Goal: Task Accomplishment & Management: Manage account settings

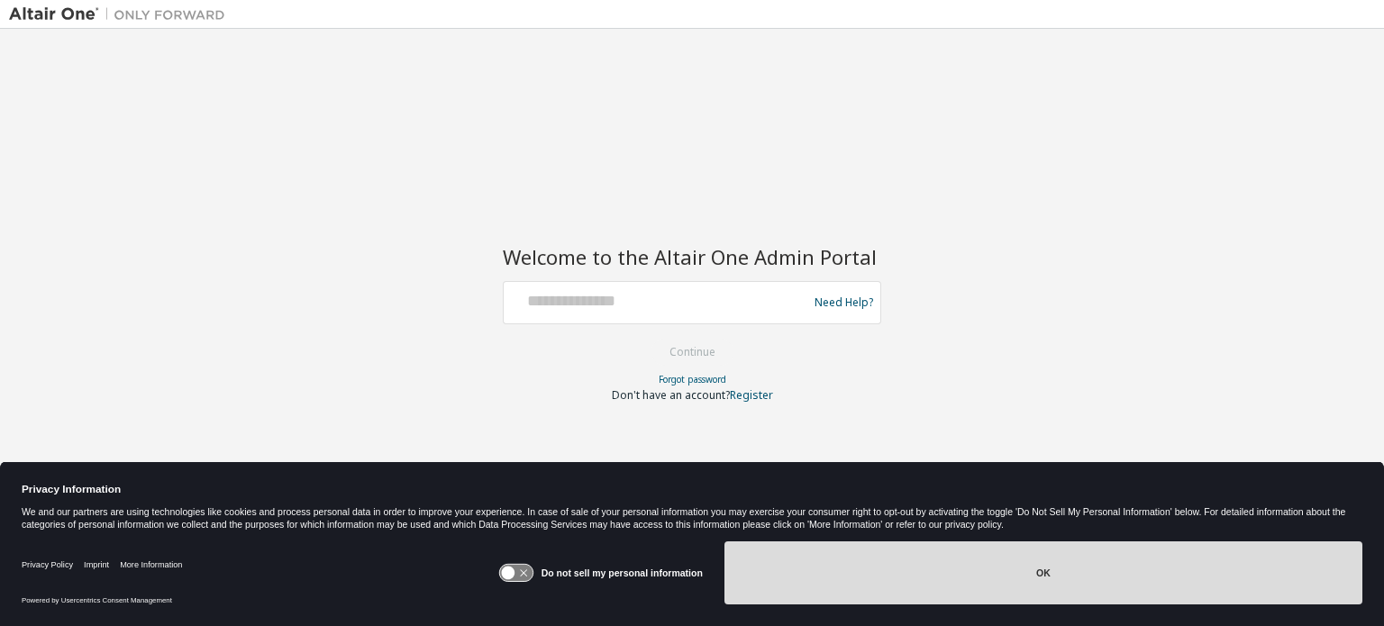
click at [930, 596] on button "OK" at bounding box center [1043, 573] width 638 height 63
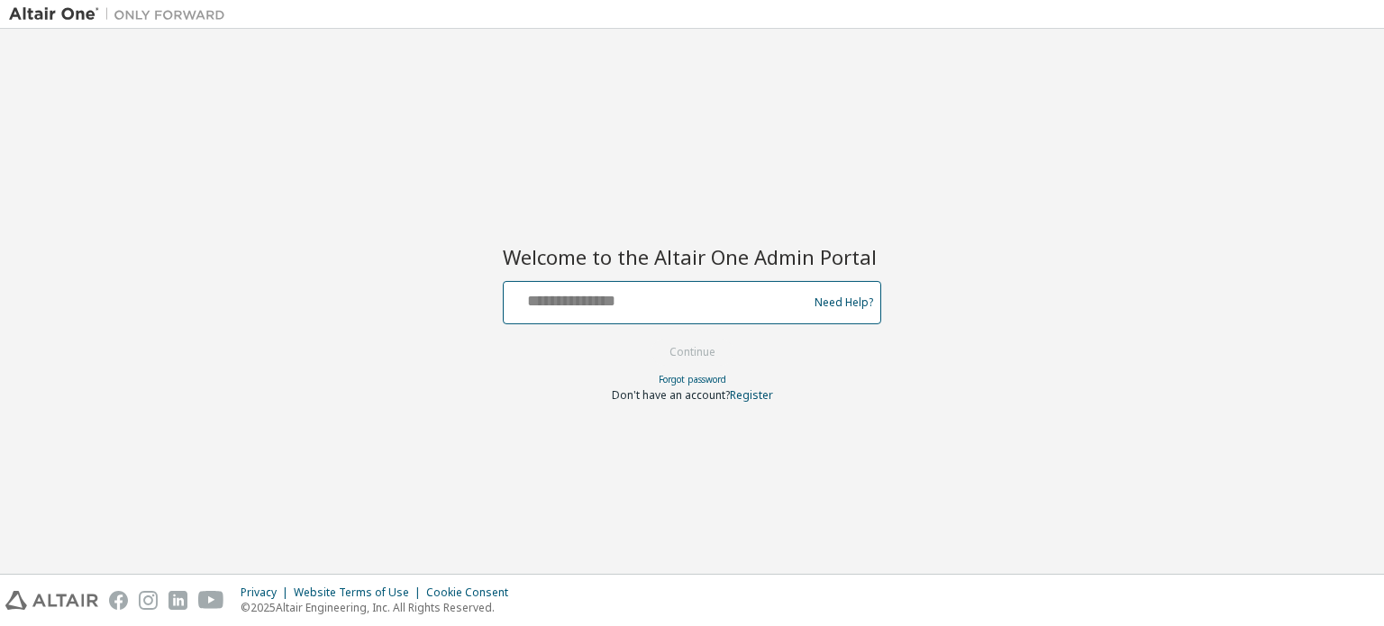
click at [578, 306] on input "text" at bounding box center [658, 299] width 295 height 26
type input "**********"
click at [651, 339] on button "Continue" at bounding box center [693, 352] width 84 height 27
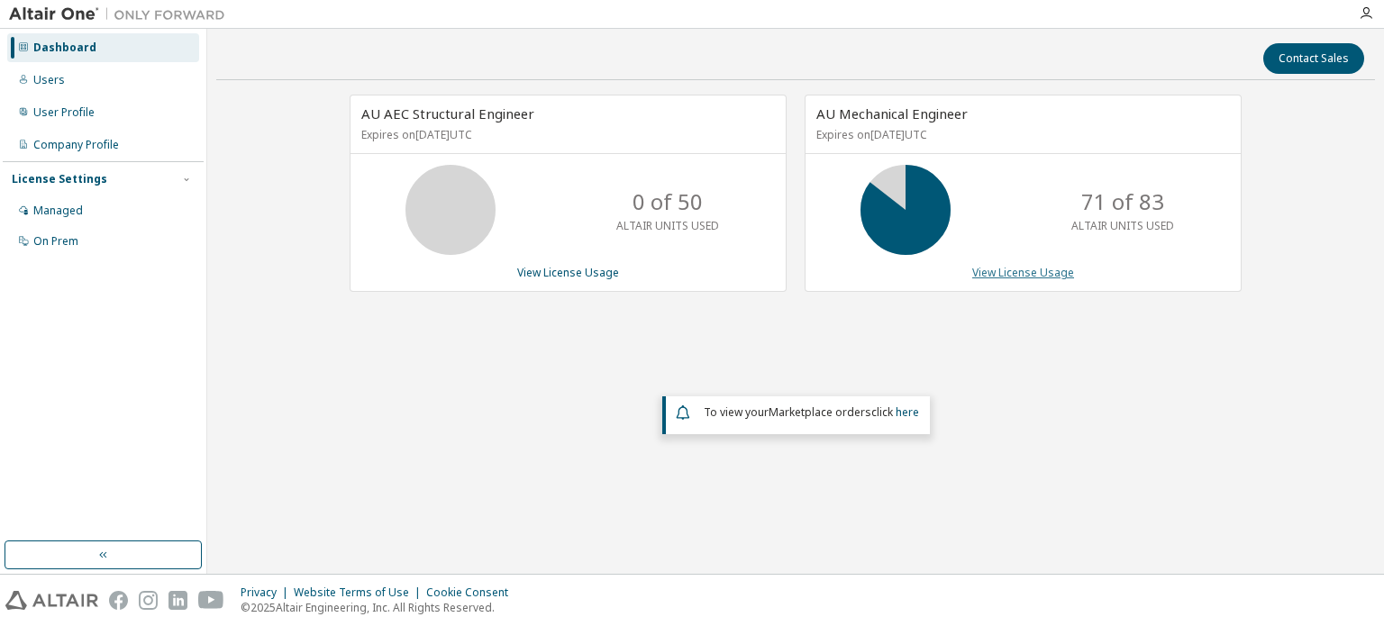
click at [998, 267] on link "View License Usage" at bounding box center [1023, 272] width 102 height 15
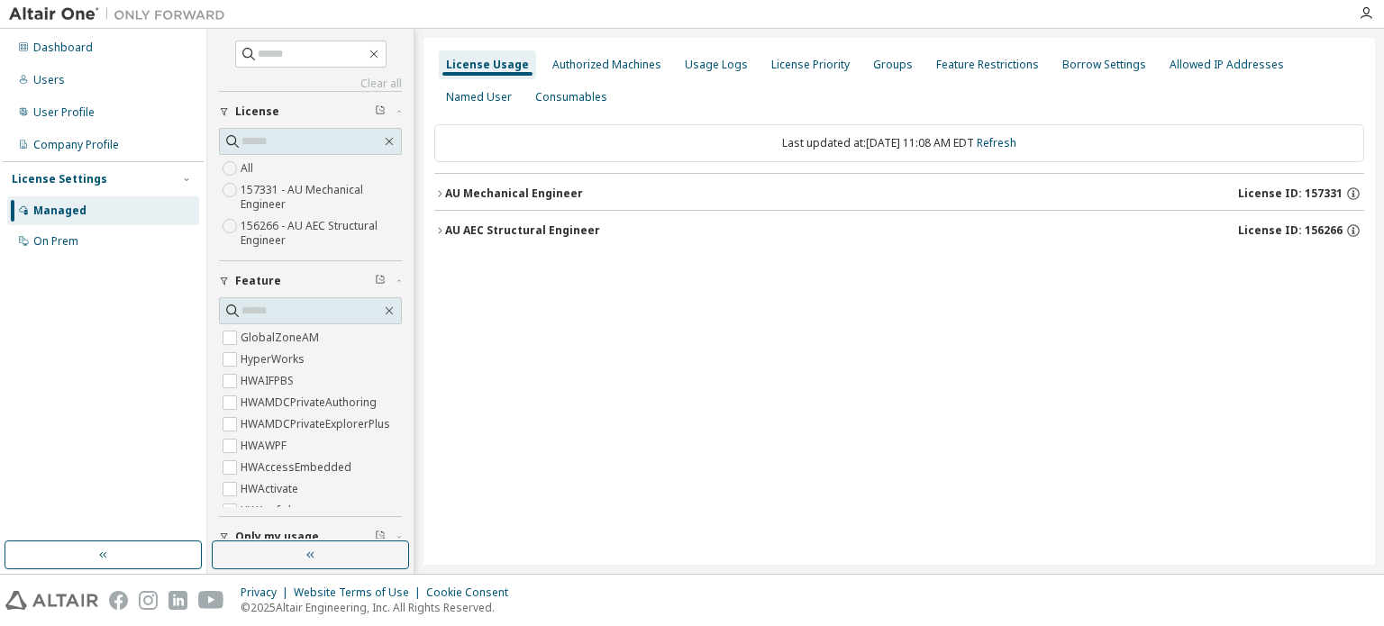
click at [436, 189] on icon "button" at bounding box center [439, 193] width 11 height 11
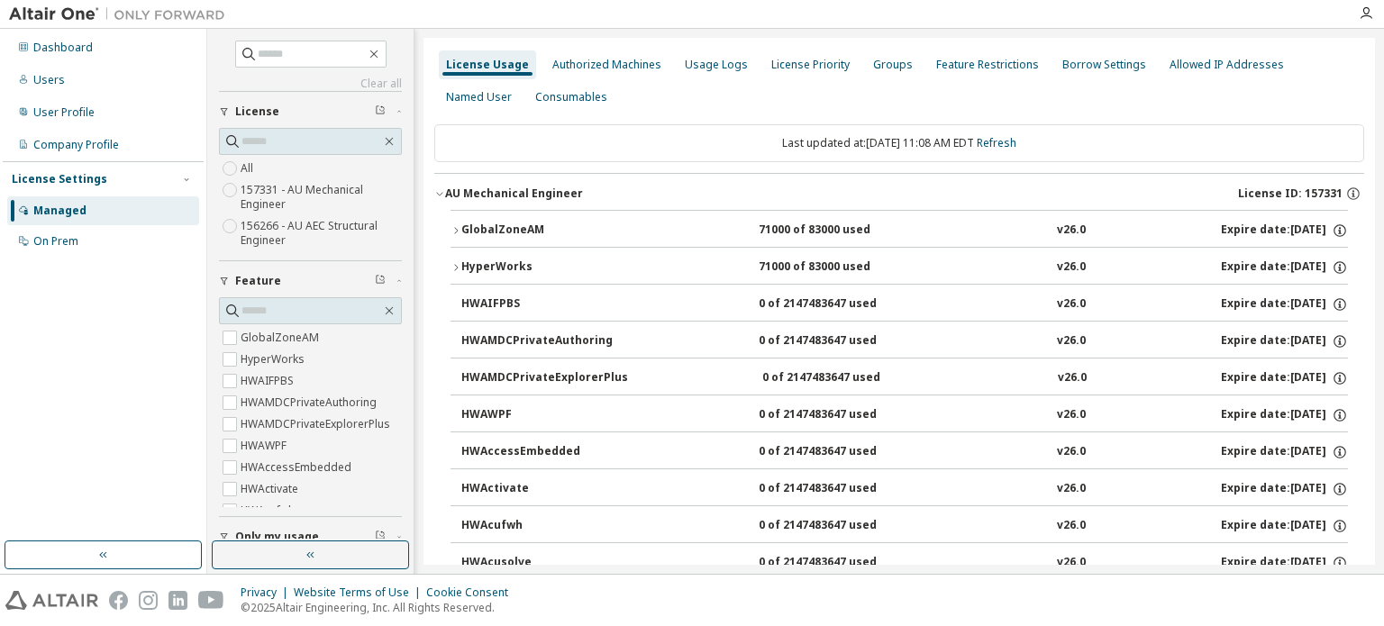
click at [454, 230] on icon "button" at bounding box center [456, 230] width 11 height 11
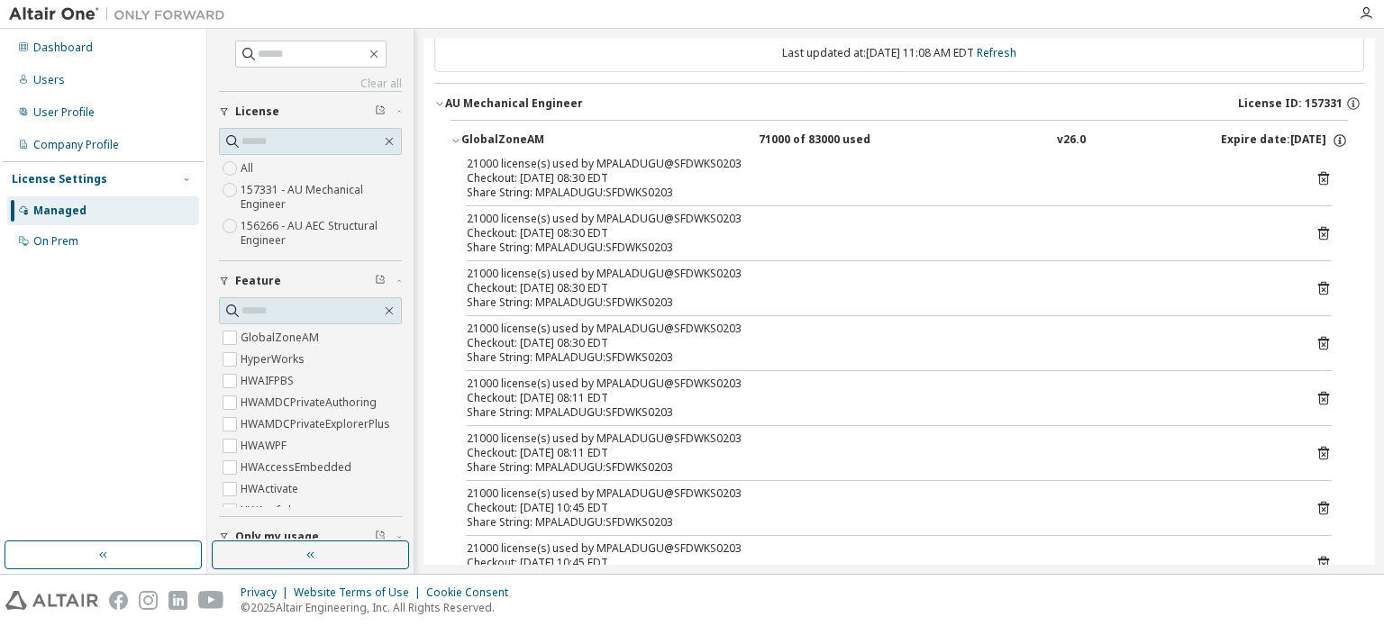
scroll to position [451, 0]
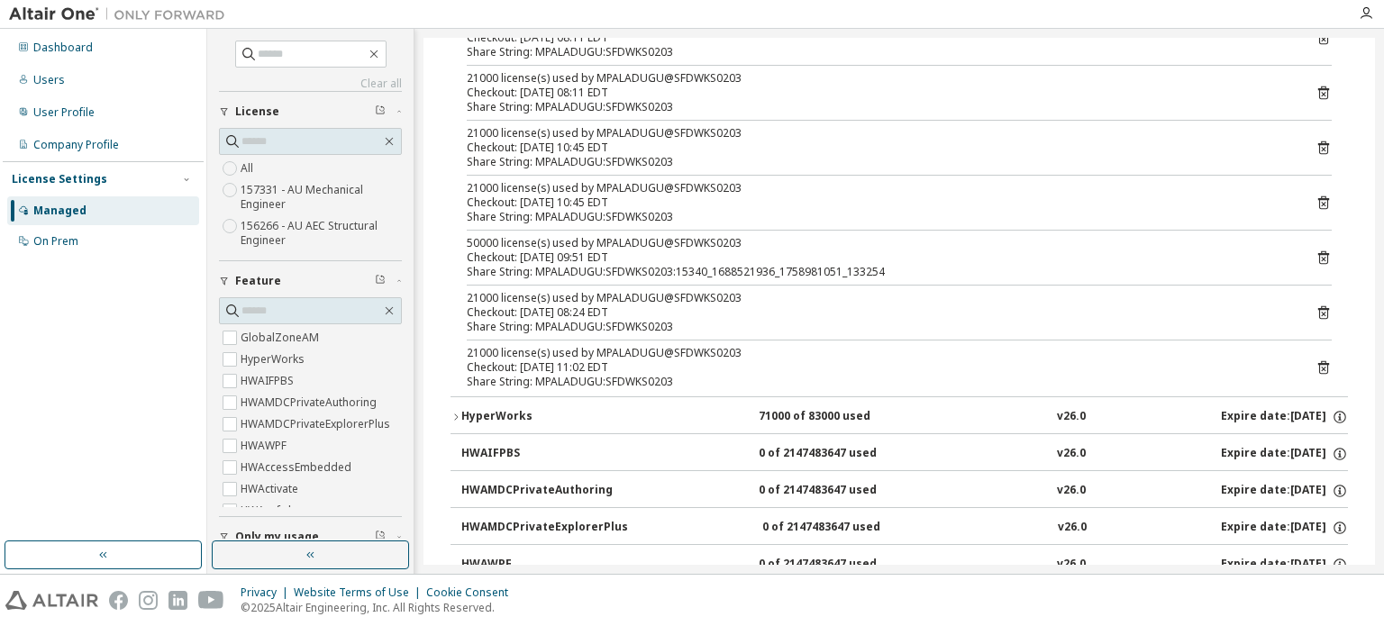
click at [1316, 251] on icon at bounding box center [1324, 258] width 16 height 16
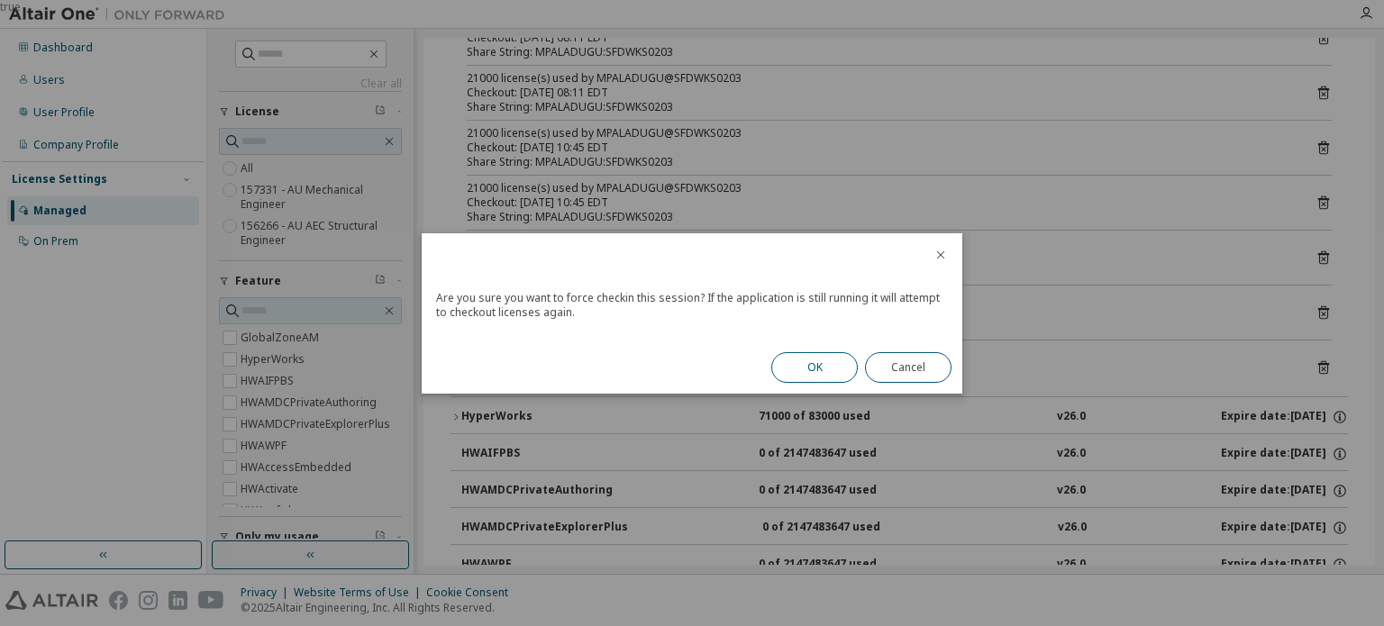
click at [822, 360] on button "OK" at bounding box center [814, 367] width 87 height 31
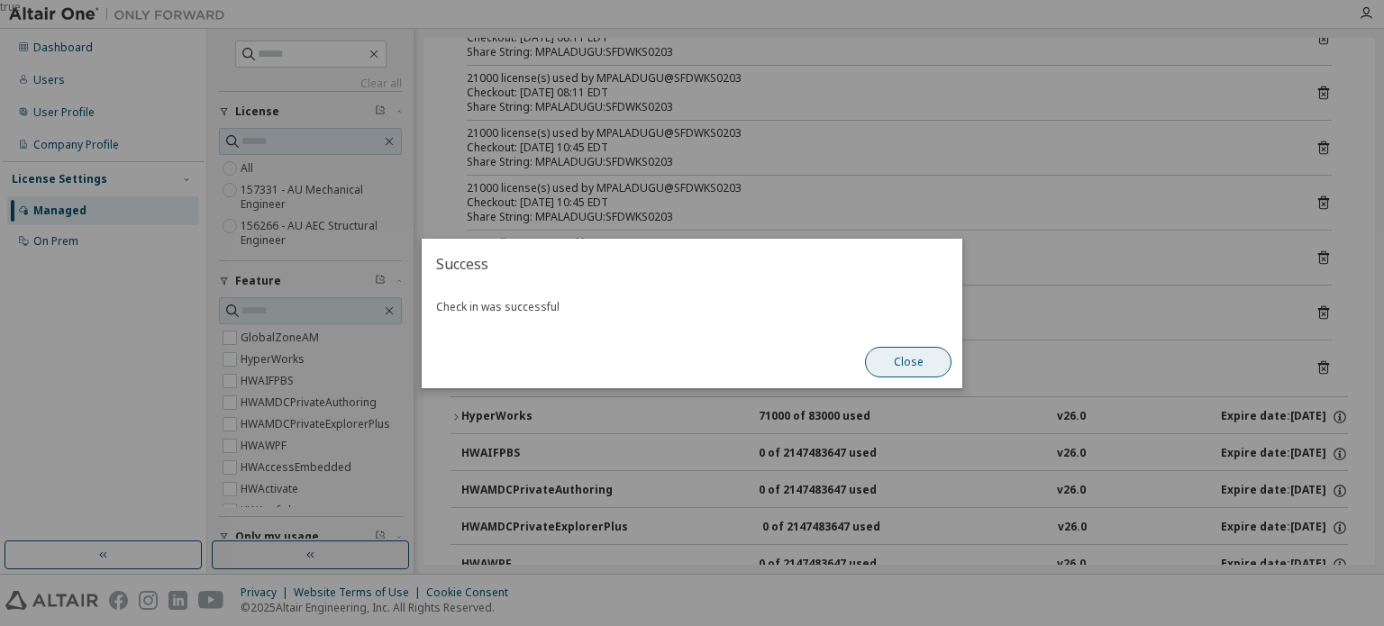
click at [898, 359] on button "Close" at bounding box center [908, 362] width 87 height 31
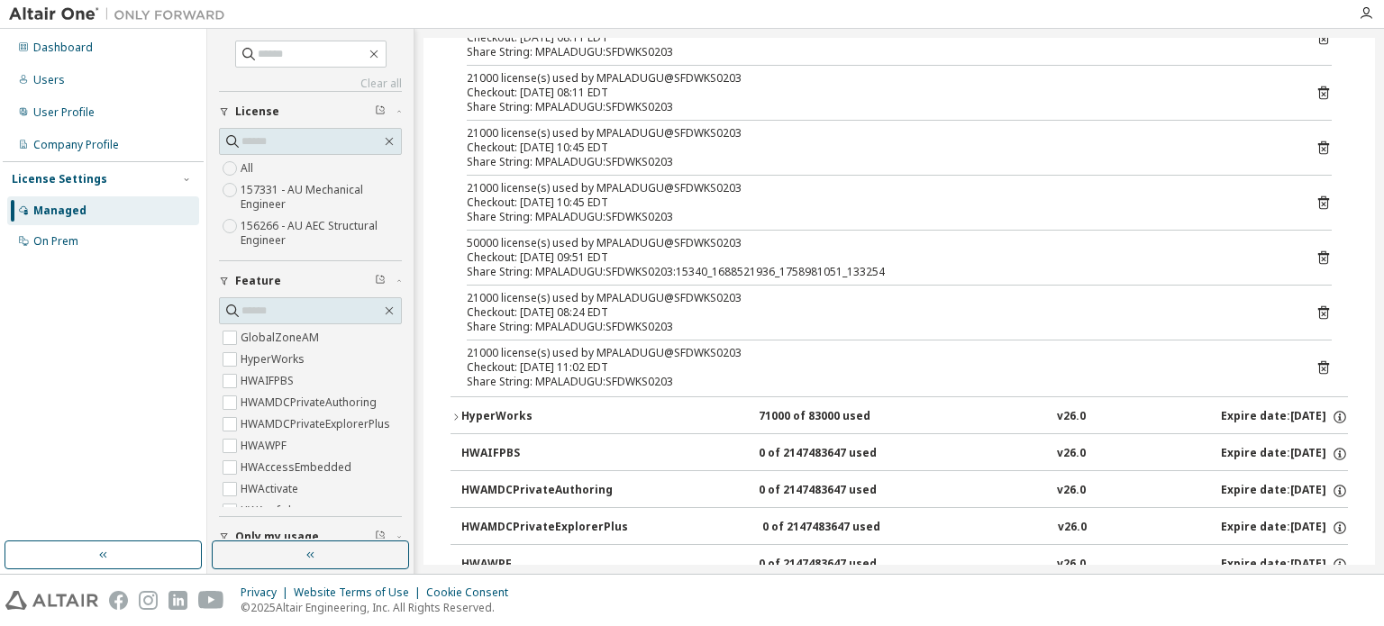
click at [1319, 251] on icon at bounding box center [1323, 258] width 11 height 14
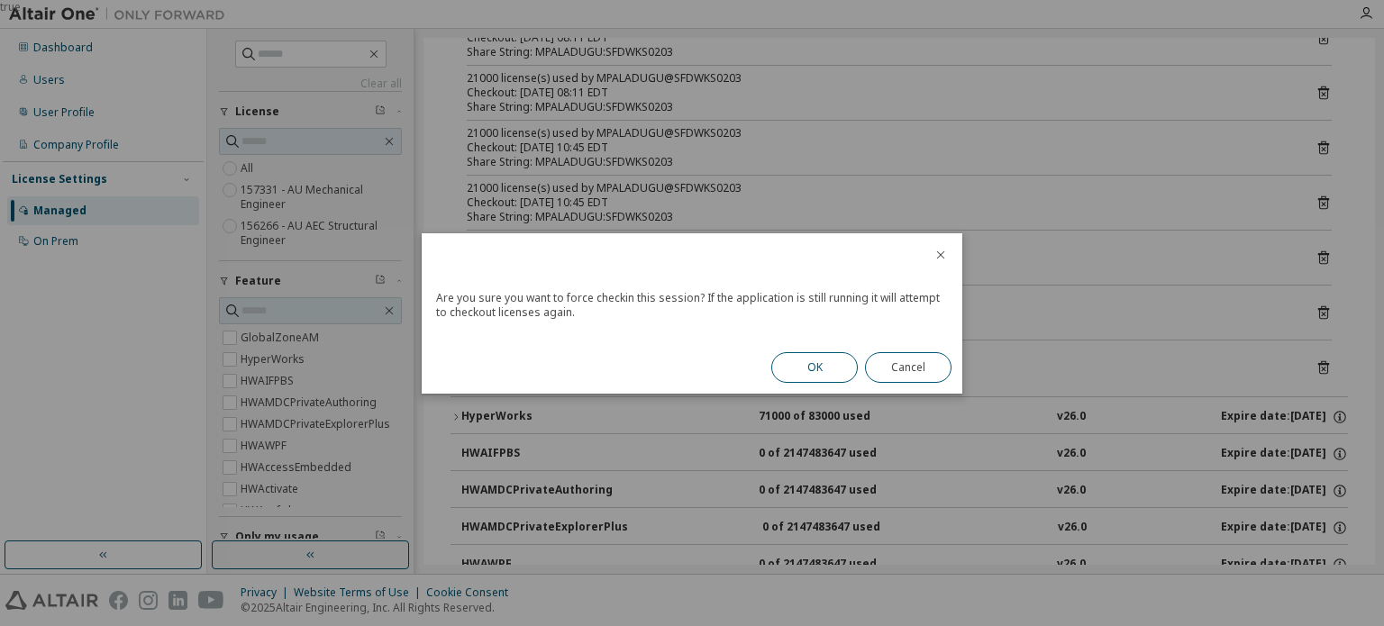
click at [818, 365] on button "OK" at bounding box center [814, 367] width 87 height 31
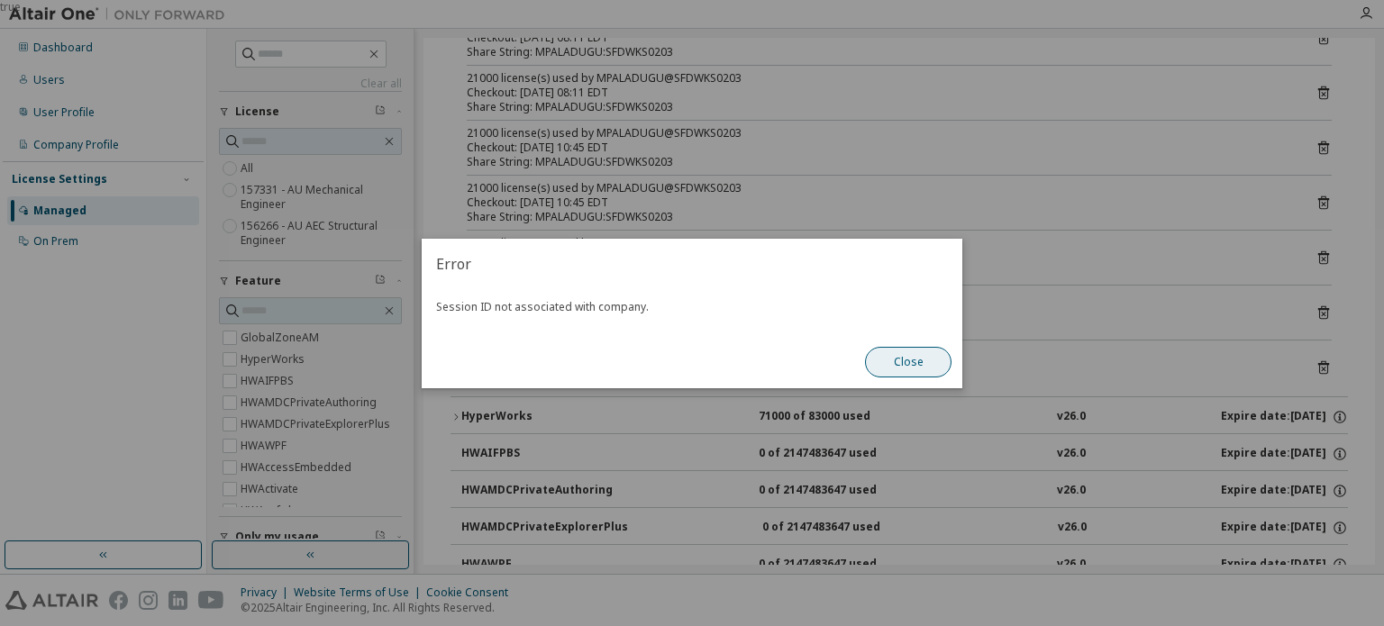
click at [912, 362] on button "Close" at bounding box center [908, 362] width 87 height 31
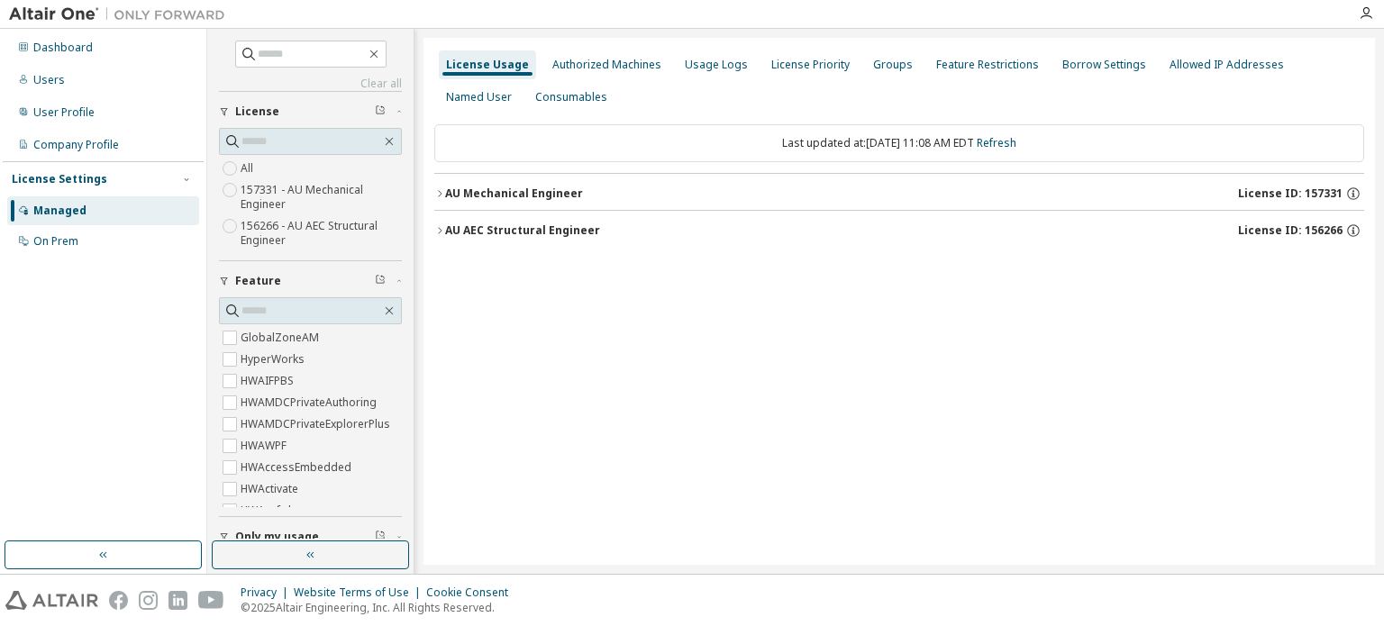
click at [447, 190] on div "AU Mechanical Engineer" at bounding box center [514, 194] width 138 height 14
